Goal: Find specific page/section: Find specific page/section

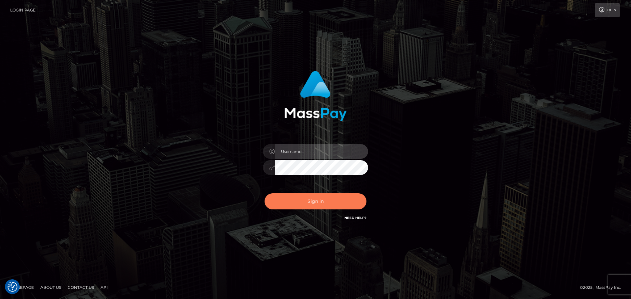
type input "hello.feetfinder"
click at [332, 202] on button "Sign in" at bounding box center [316, 202] width 102 height 16
type input "hello.feetfinder"
click at [317, 200] on button "Sign in" at bounding box center [316, 202] width 102 height 16
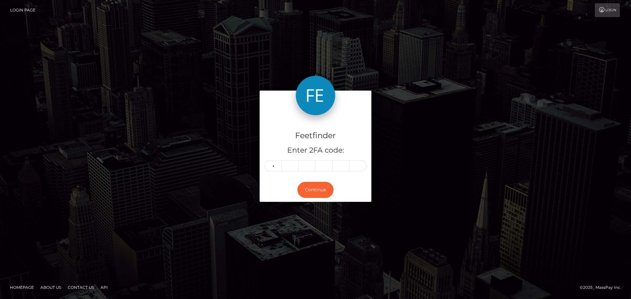
type input "8"
type input "6"
type input "4"
type input "5"
type input "6"
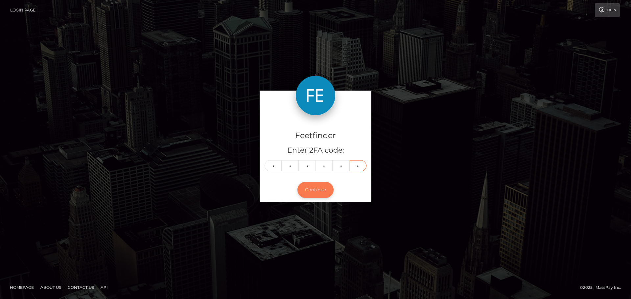
type input "3"
click at [318, 191] on button "Continue" at bounding box center [315, 190] width 36 height 16
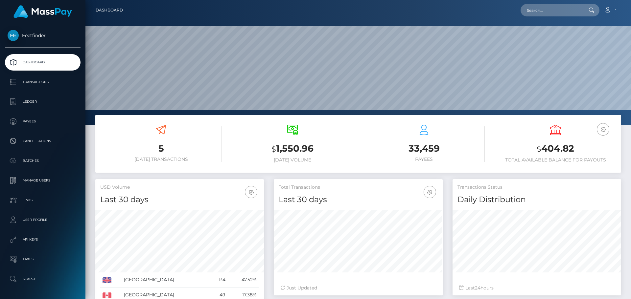
scroll to position [117, 169]
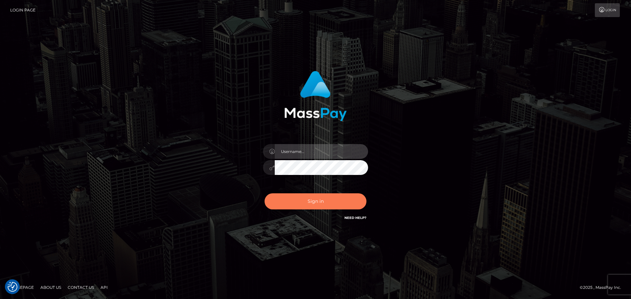
type input "hello.feetfinder"
click at [326, 199] on button "Sign in" at bounding box center [316, 202] width 102 height 16
type input "hello.feetfinder"
click at [333, 199] on button "Sign in" at bounding box center [316, 202] width 102 height 16
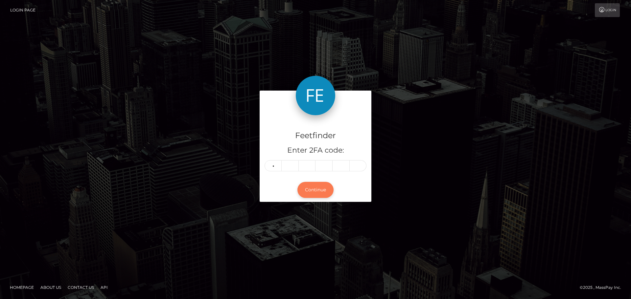
type input "5"
type input "9"
type input "3"
type input "4"
type input "7"
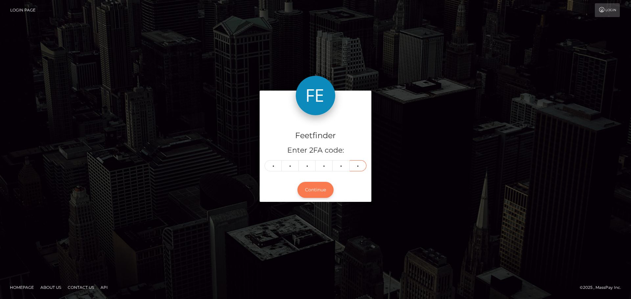
type input "4"
click at [319, 185] on button "Continue" at bounding box center [315, 190] width 36 height 16
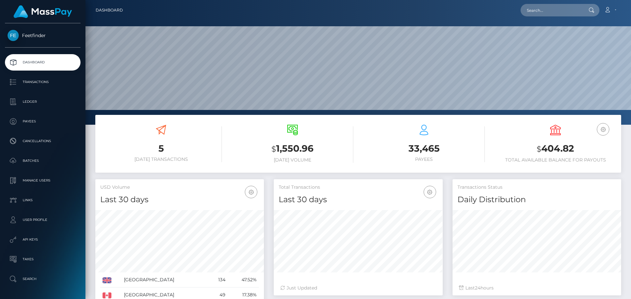
scroll to position [117, 169]
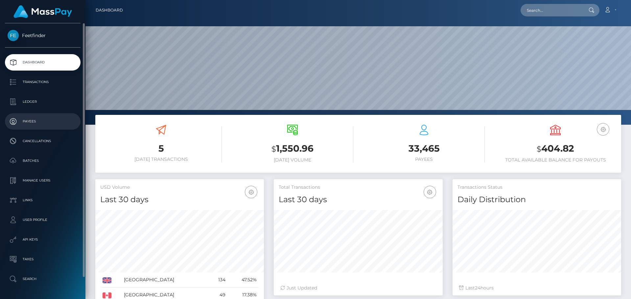
click at [39, 123] on p "Payees" at bounding box center [43, 122] width 70 height 10
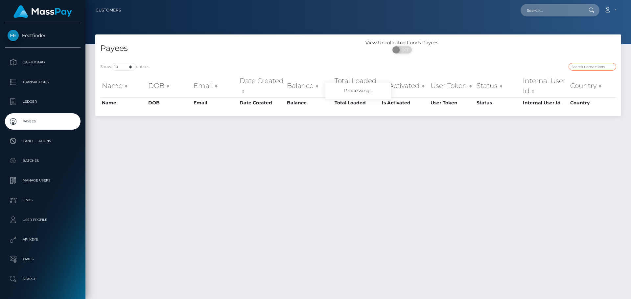
click at [577, 66] on input "search" at bounding box center [592, 67] width 48 height 8
paste input "ebe14a24-8333-11f0-8023-0266f44cc279"
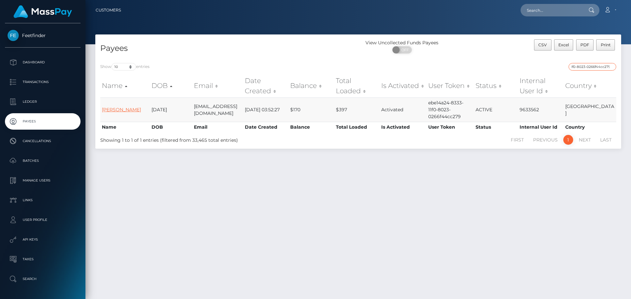
type input "ebe14a24-8333-11f0-8023-0266f44cc279"
click at [127, 111] on link "Chiara Forlenza" at bounding box center [121, 110] width 39 height 6
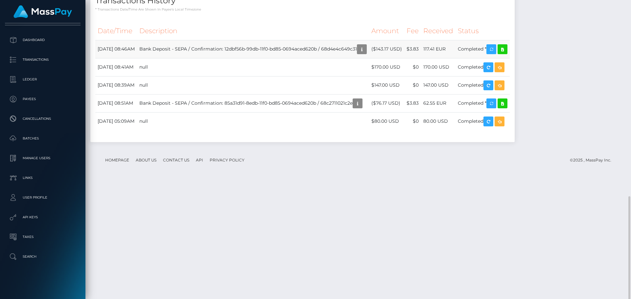
scroll to position [531, 0]
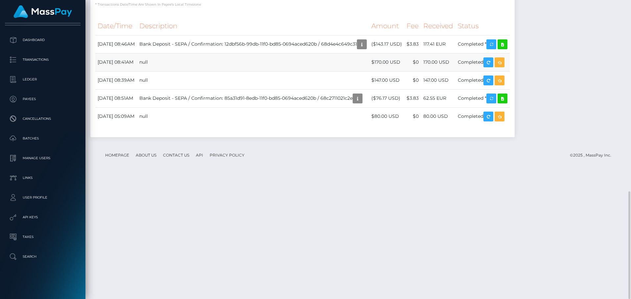
click at [404, 71] on td "$170.00 USD" at bounding box center [386, 62] width 35 height 18
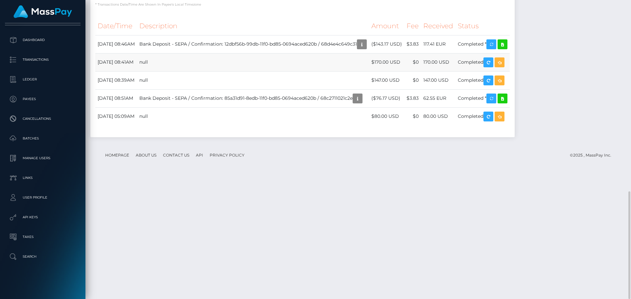
click at [404, 71] on td "$170.00 USD" at bounding box center [386, 62] width 35 height 18
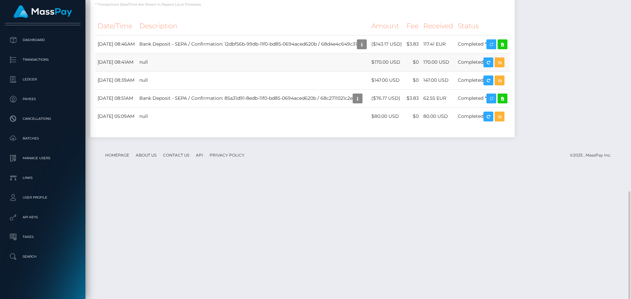
click at [404, 71] on td "$170.00 USD" at bounding box center [386, 62] width 35 height 18
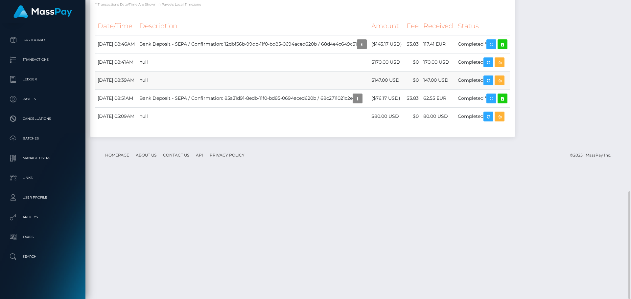
click at [404, 89] on td "$147.00 USD" at bounding box center [386, 80] width 35 height 18
click at [404, 126] on td "$80.00 USD" at bounding box center [386, 116] width 35 height 18
click at [404, 89] on td "$147.00 USD" at bounding box center [386, 80] width 35 height 18
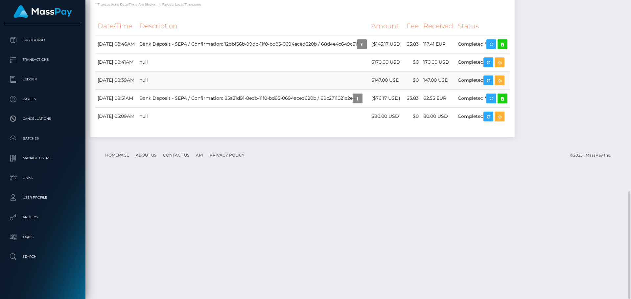
click at [404, 89] on td "$147.00 USD" at bounding box center [386, 80] width 35 height 18
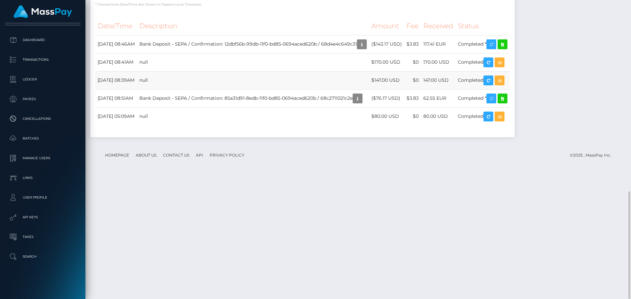
click at [404, 89] on td "$147.00 USD" at bounding box center [386, 80] width 35 height 18
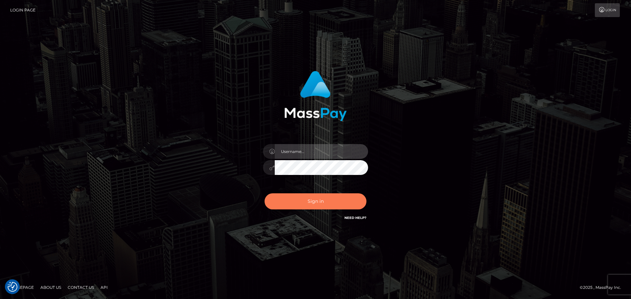
type input "hello.feetfinder"
click at [317, 202] on button "Sign in" at bounding box center [316, 202] width 102 height 16
type input "hello.feetfinder"
click at [310, 200] on button "Sign in" at bounding box center [316, 202] width 102 height 16
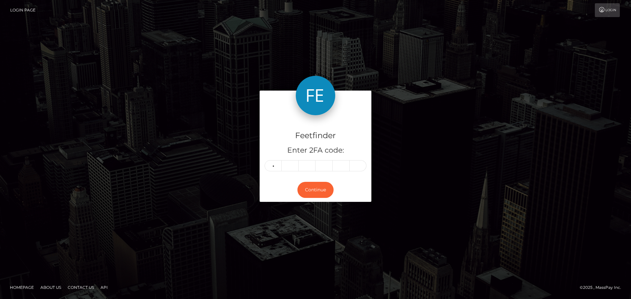
type input "9"
type input "2"
type input "3"
type input "4"
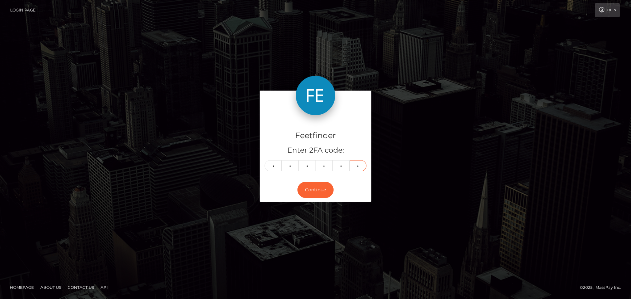
type input "8"
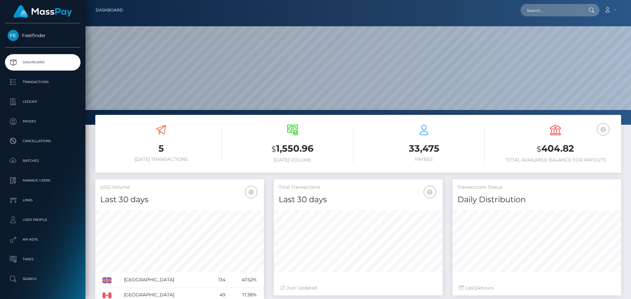
scroll to position [117, 169]
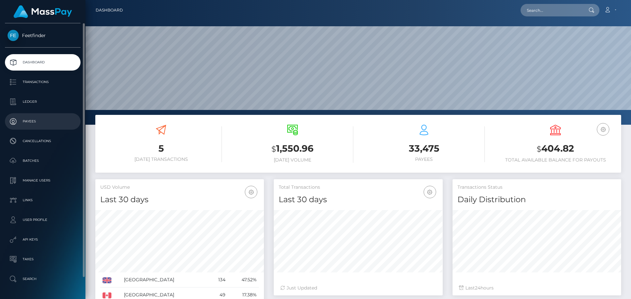
click at [32, 121] on p "Payees" at bounding box center [43, 122] width 70 height 10
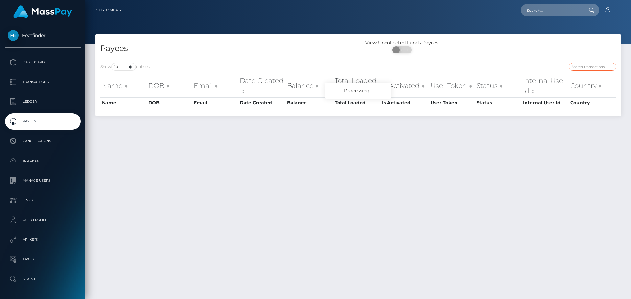
click at [584, 65] on input "search" at bounding box center [592, 67] width 48 height 8
paste input "952384a4-9619-11f0-bd85-0694aced620b"
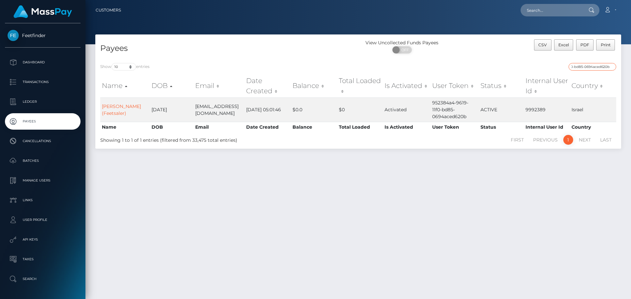
type input "952384a4-9619-11f0-bd85-0694aced620b"
drag, startPoint x: 630, startPoint y: 127, endPoint x: 546, endPoint y: 123, distance: 83.2
click at [614, 127] on div "Payees View Uncollected Funds Payees ON OFF CSV Excel PDF Print Show 10 25 50 1…" at bounding box center [357, 164] width 545 height 259
click at [234, 218] on div "Payees View Uncollected Funds Payees ON OFF CSV Excel PDF Print Show 10 25 50 1…" at bounding box center [357, 164] width 545 height 259
